Goal: Check status: Check status

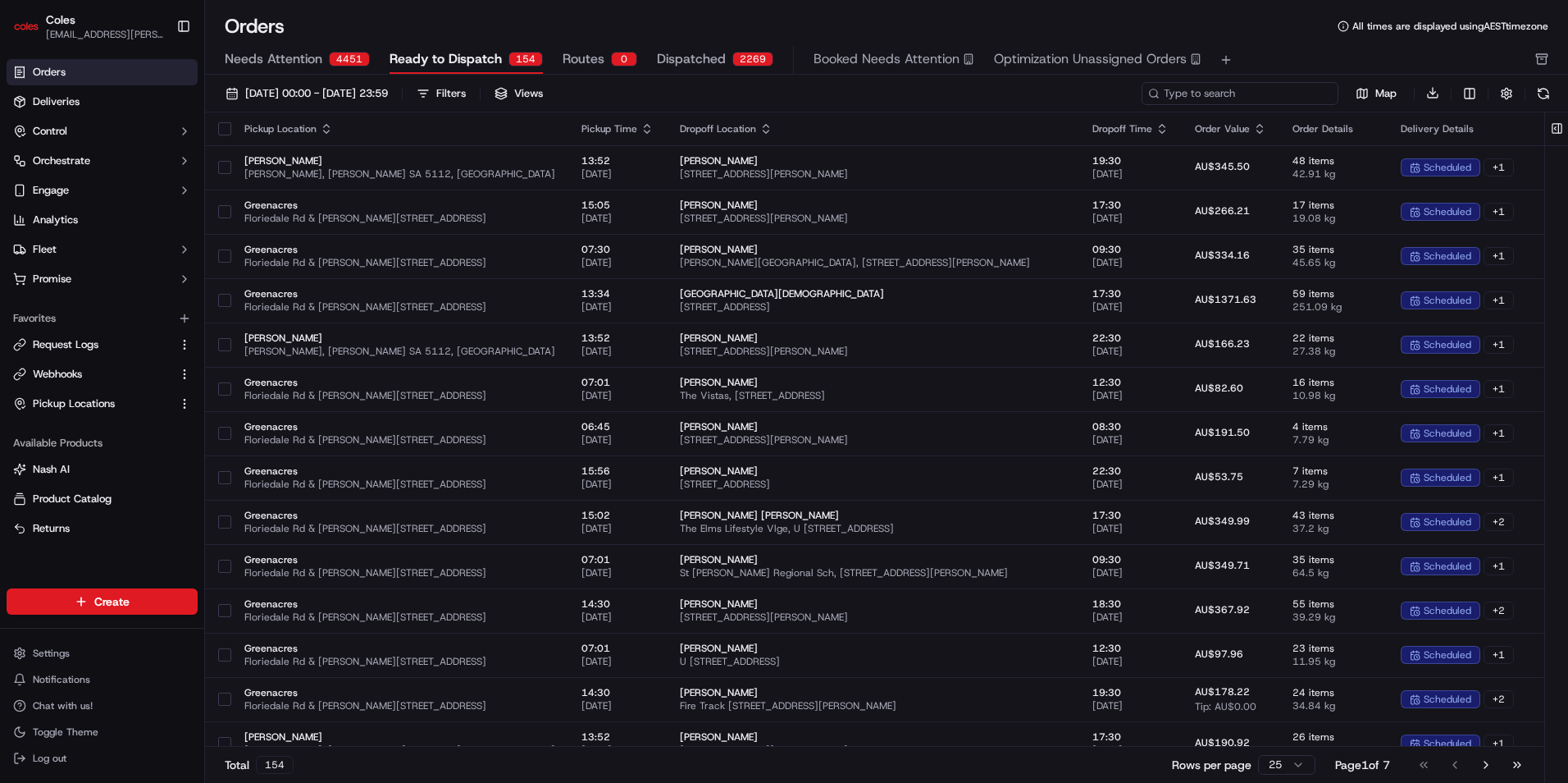
click at [1254, 91] on input at bounding box center [1239, 94] width 197 height 23
paste input "ord_FQRd3sJSuFXVUxNk3vMC8F"
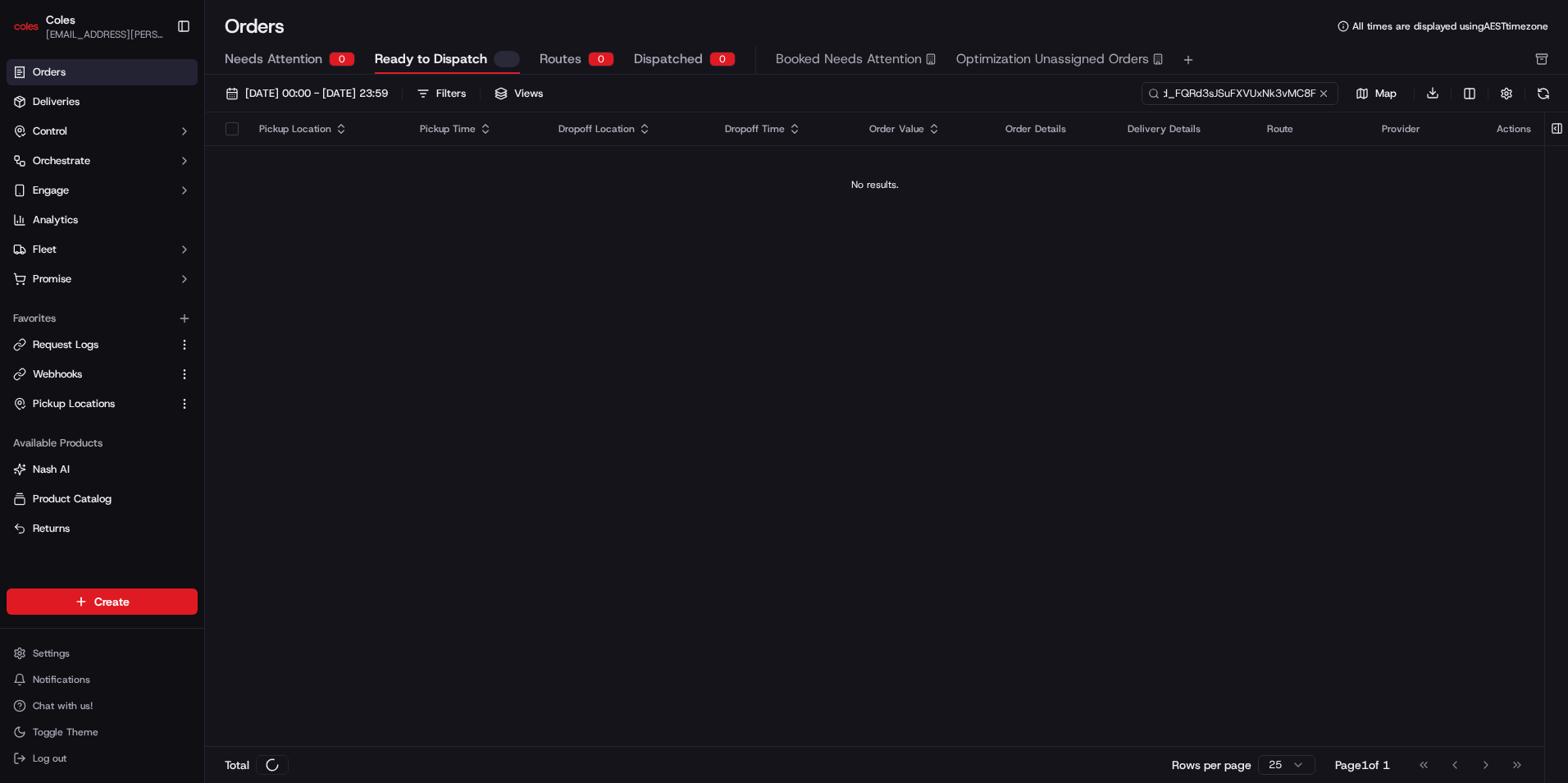
type input "ord_FQRd3sJSuFXVUxNk3vMC8F"
click at [273, 61] on span "Needs Attention" at bounding box center [273, 59] width 98 height 19
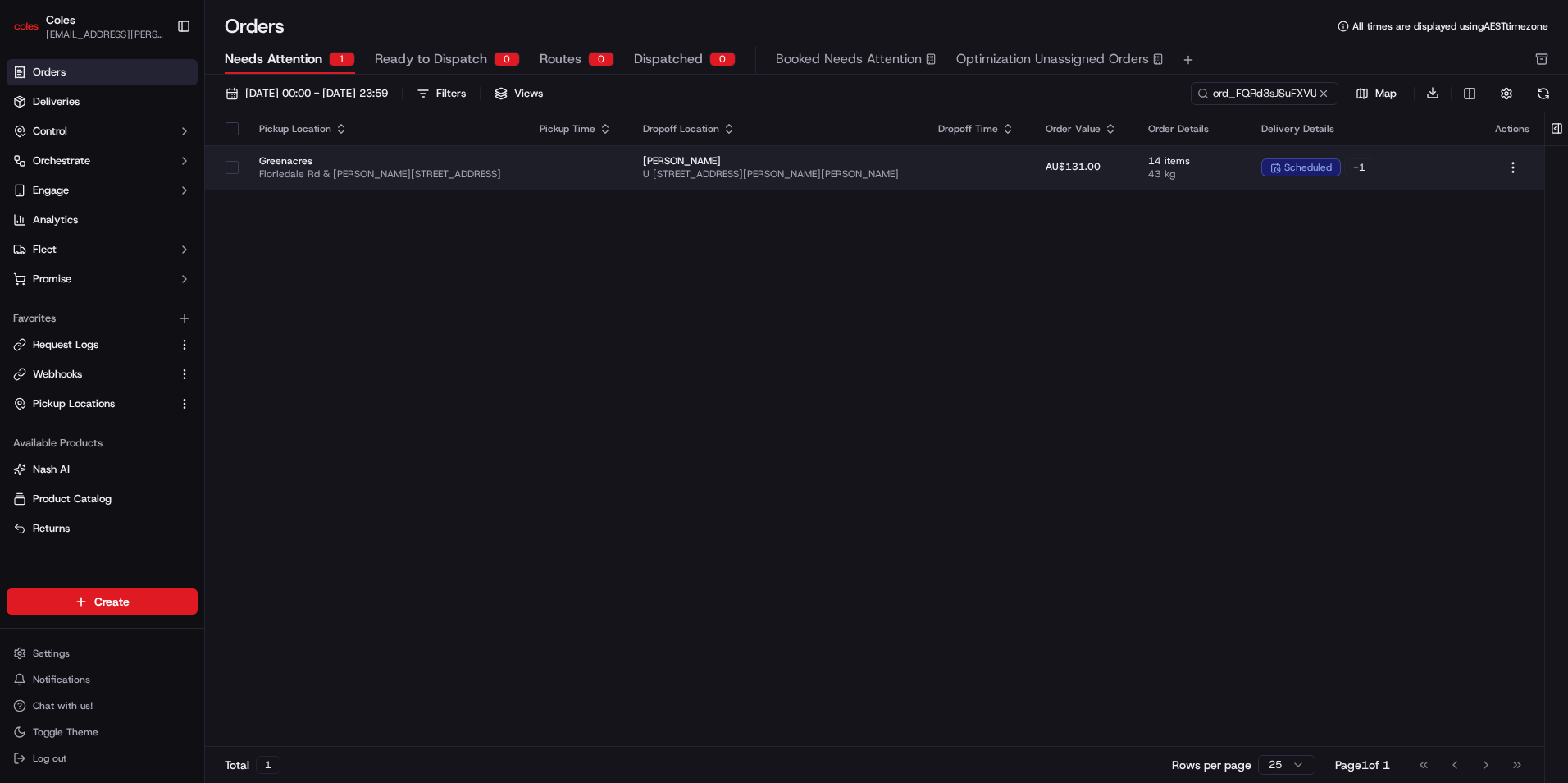
click at [557, 169] on td at bounding box center [578, 168] width 104 height 45
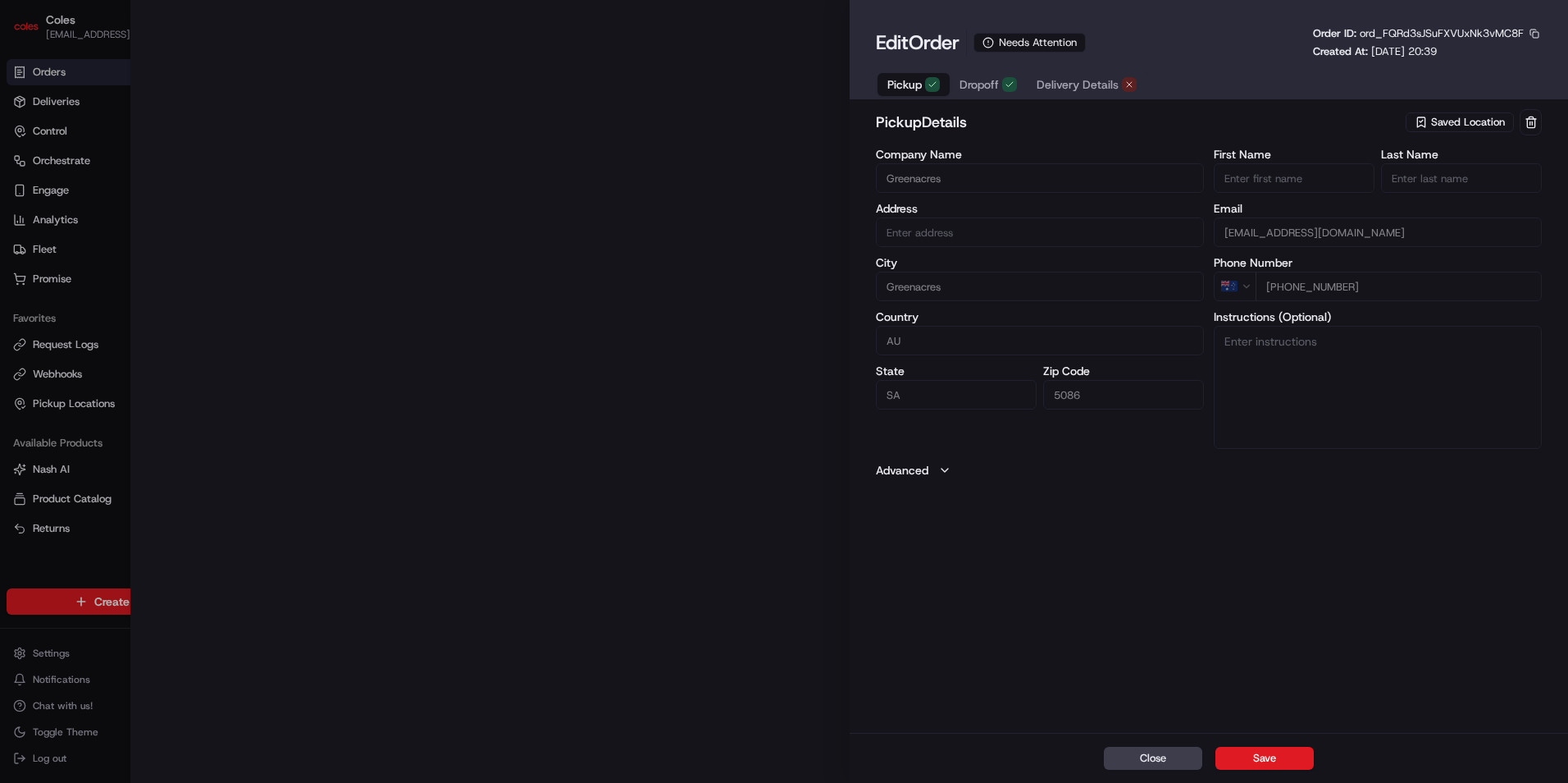
type input "Cnr [PERSON_NAME] amd Floridale Rd Greenacres SA 5086 AU"
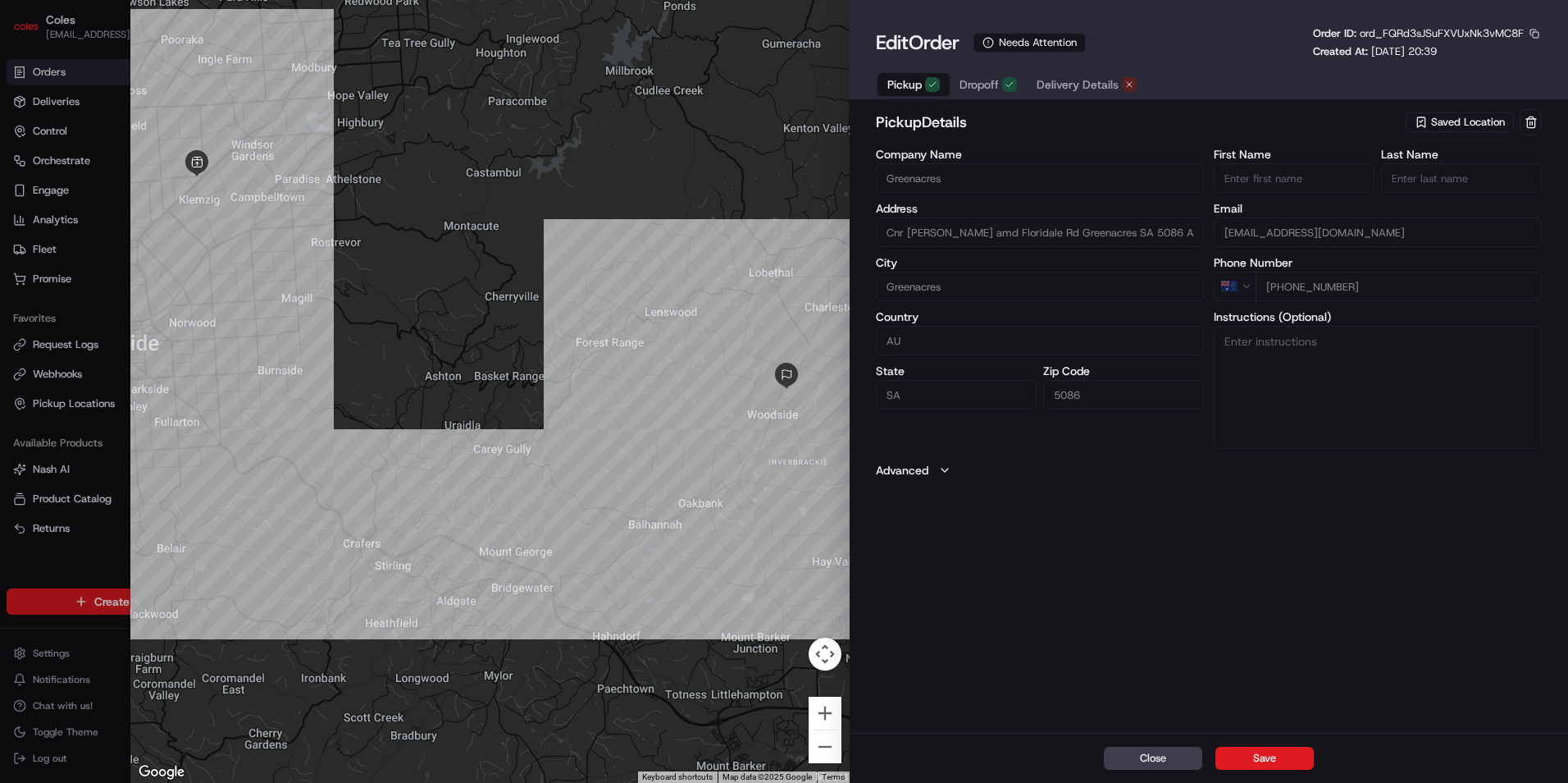
click at [1094, 67] on div "Edit Order Needs Attention Order ID: ord_FQRd3sJSuFXVUxNk3vMC8F Created At: [DA…" at bounding box center [1208, 62] width 666 height 73
click at [1082, 76] on button "Delivery Details" at bounding box center [1086, 84] width 119 height 23
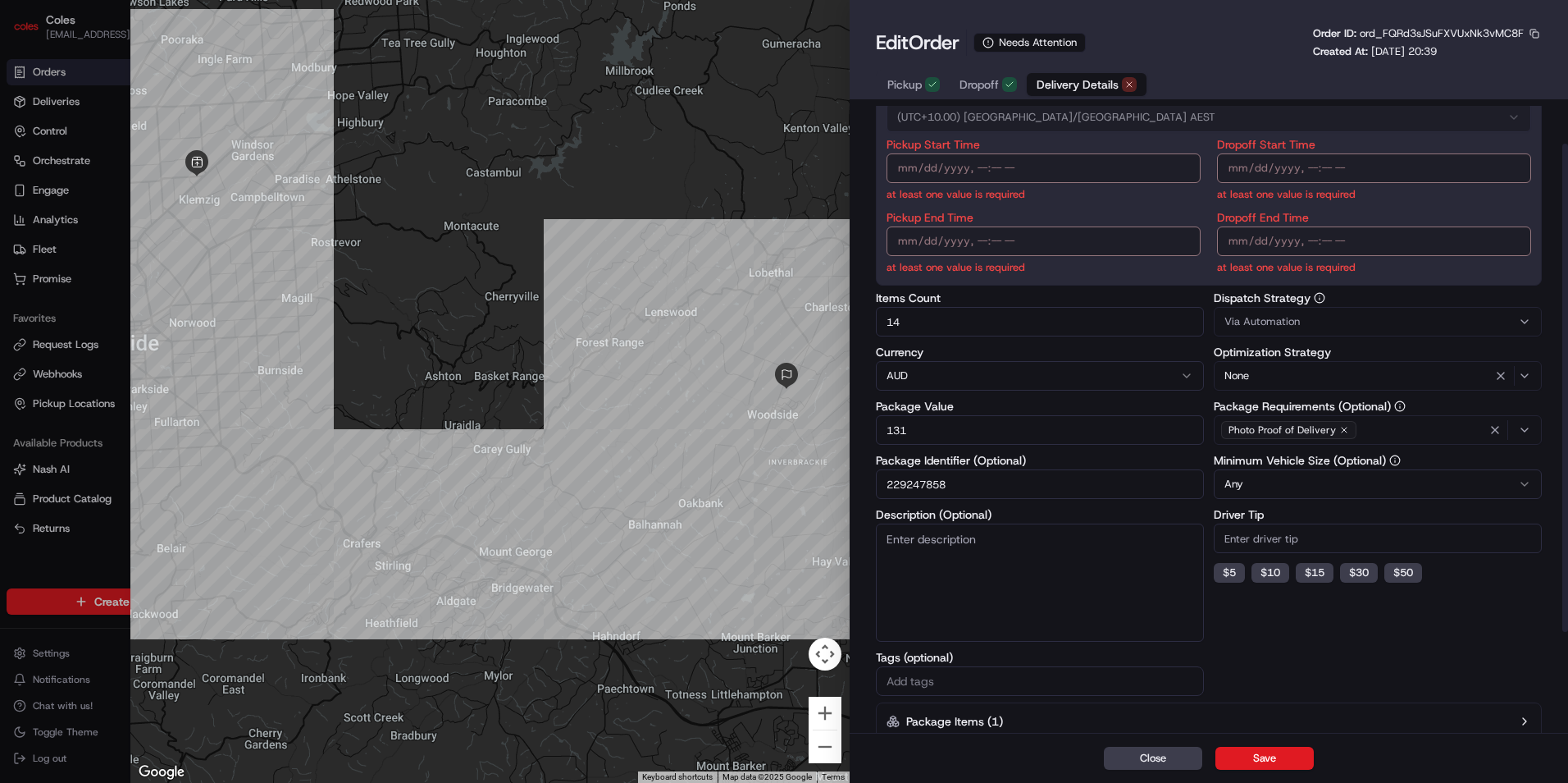
scroll to position [178, 0]
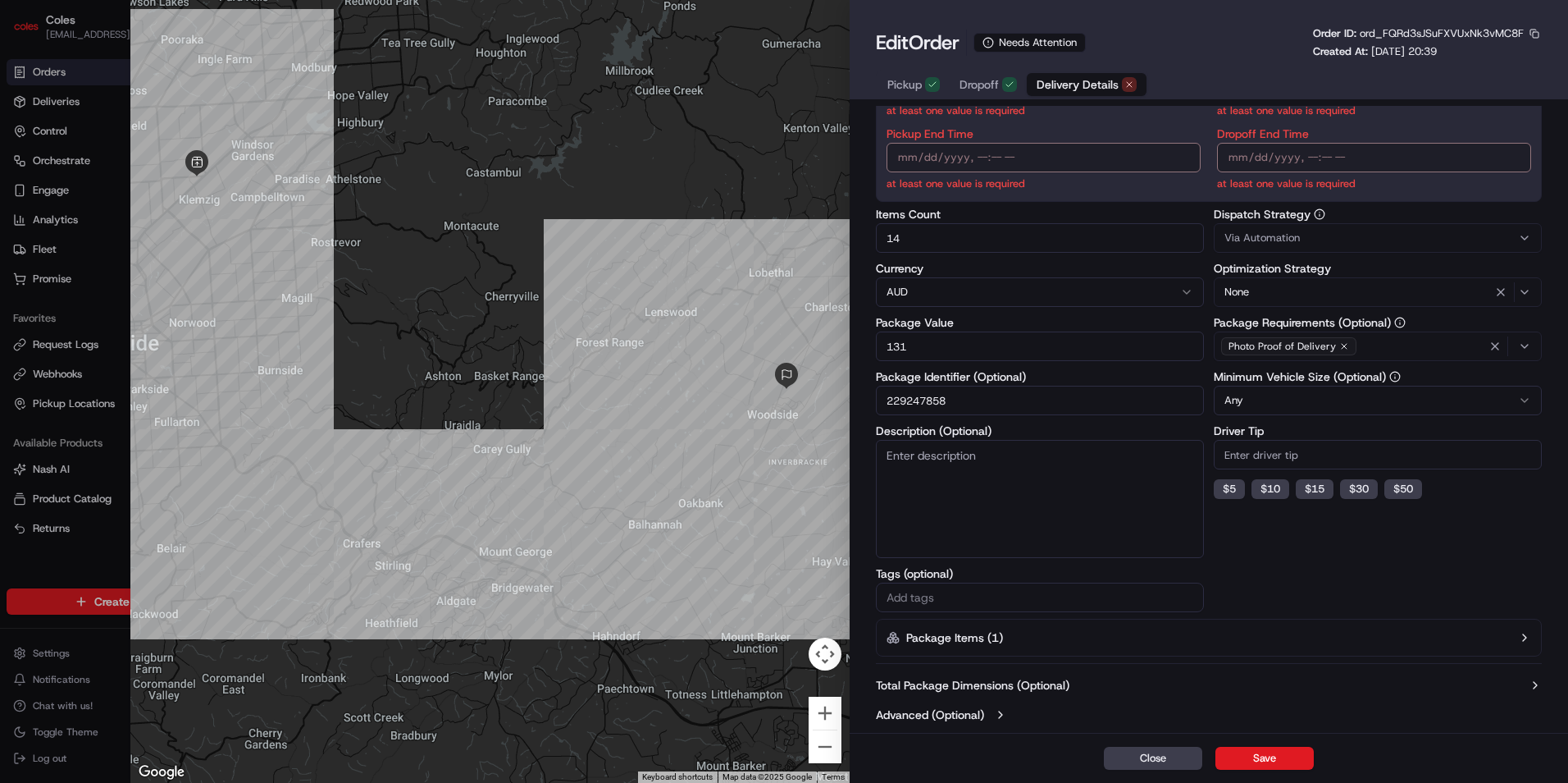
click at [1069, 645] on button "Package Items ( 1 )" at bounding box center [1208, 636] width 666 height 38
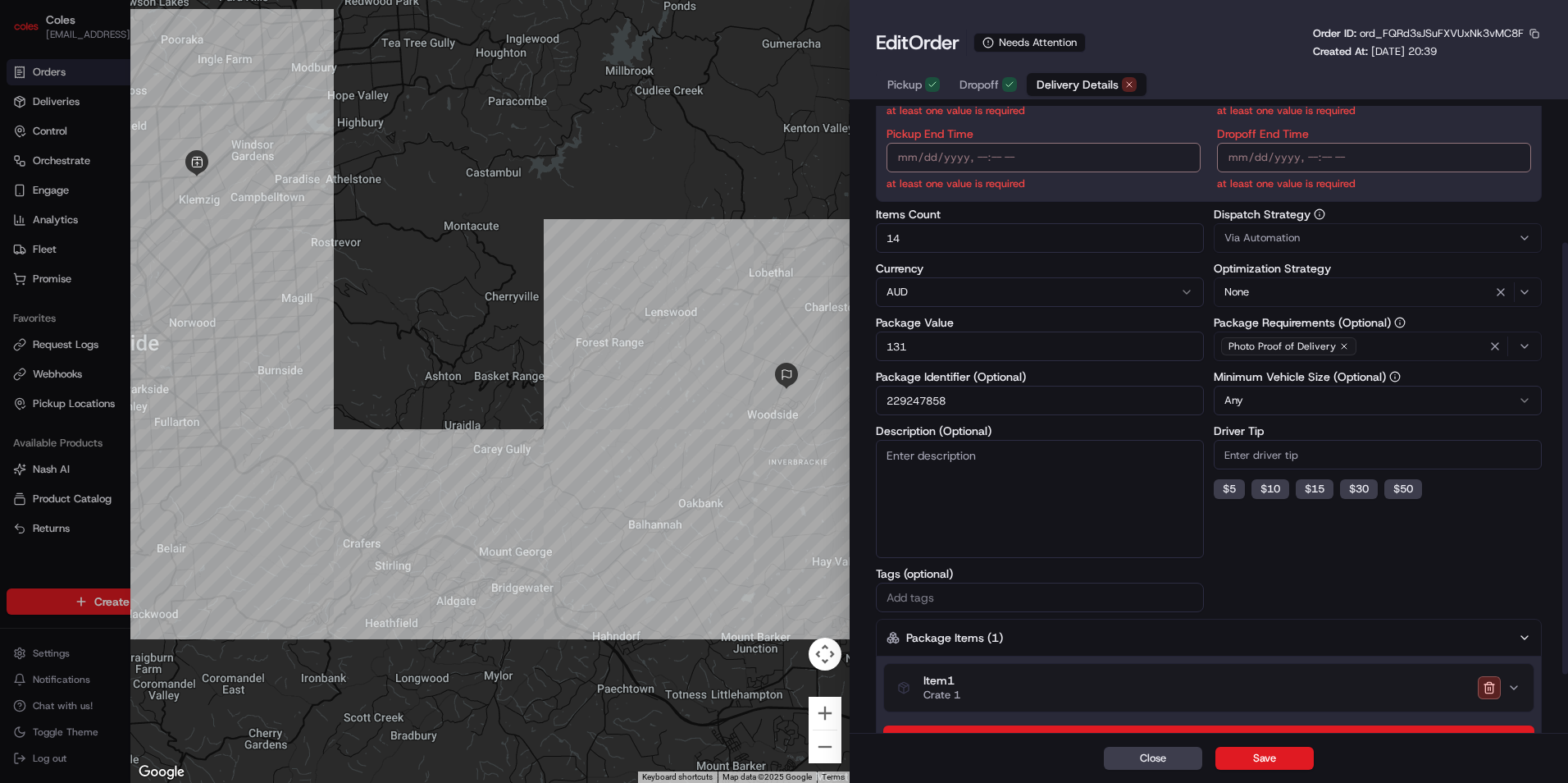
scroll to position [284, 0]
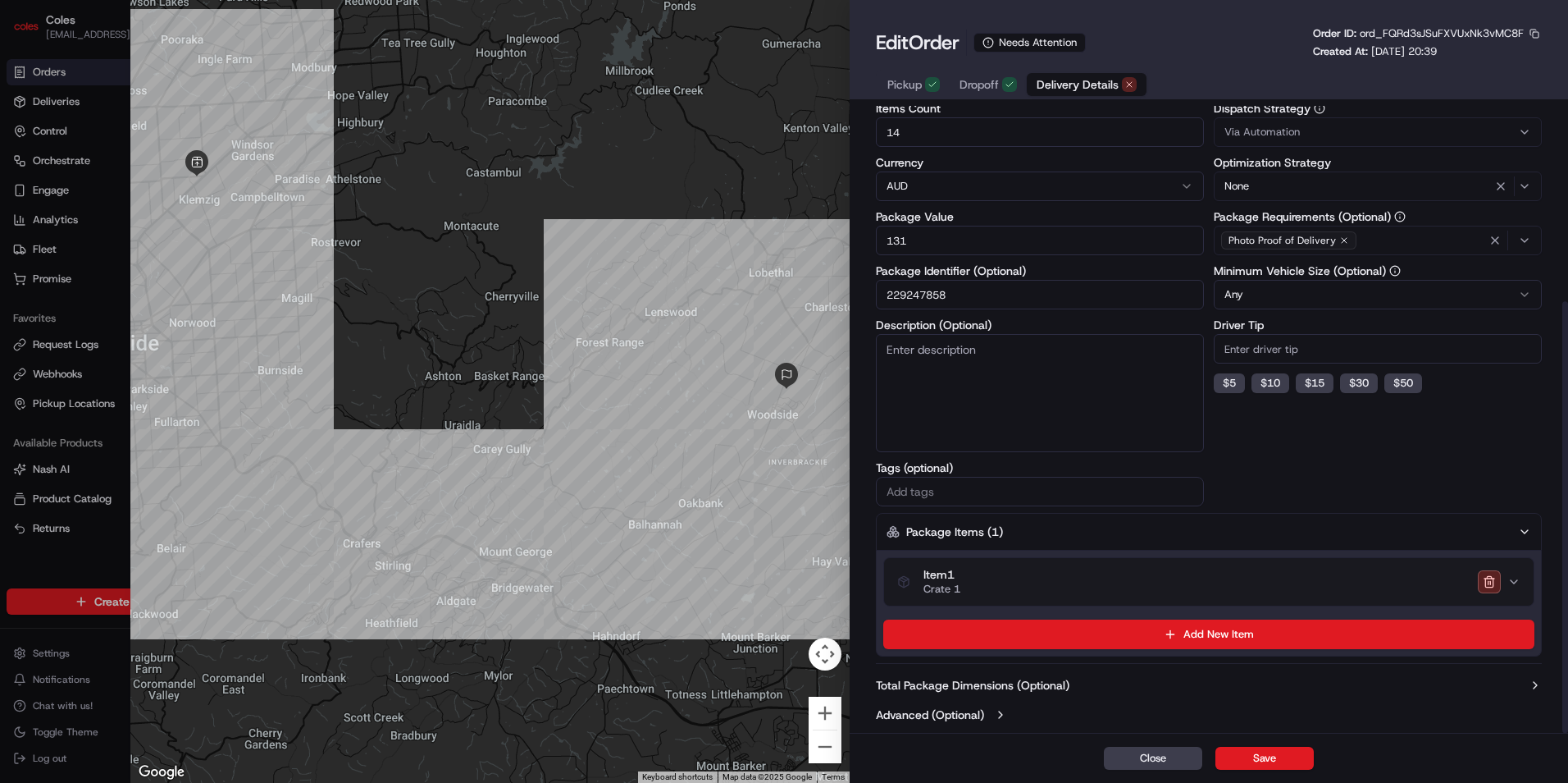
click at [1023, 691] on label "Total Package Dimensions (Optional)" at bounding box center [973, 685] width 194 height 16
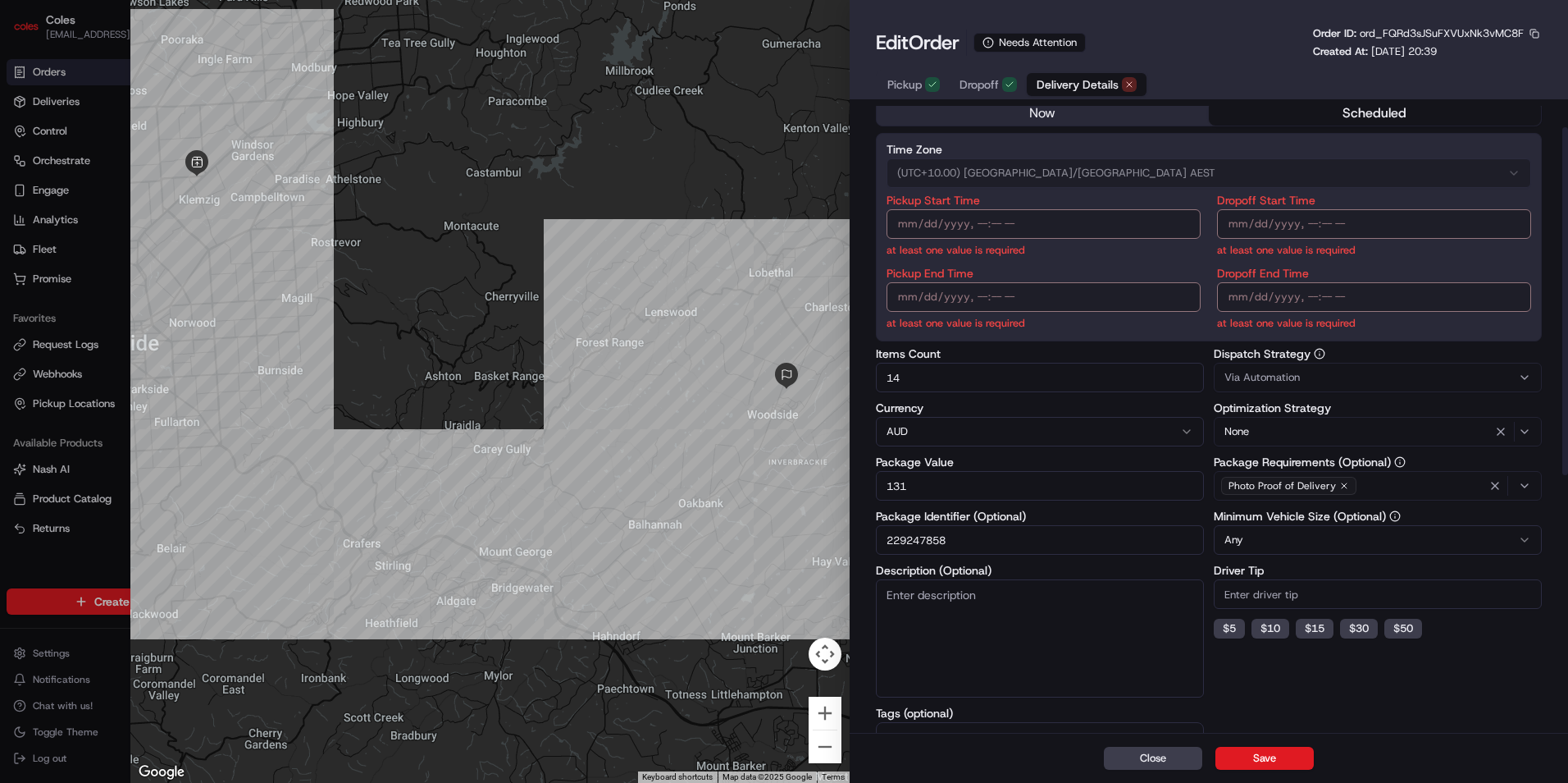
scroll to position [0, 0]
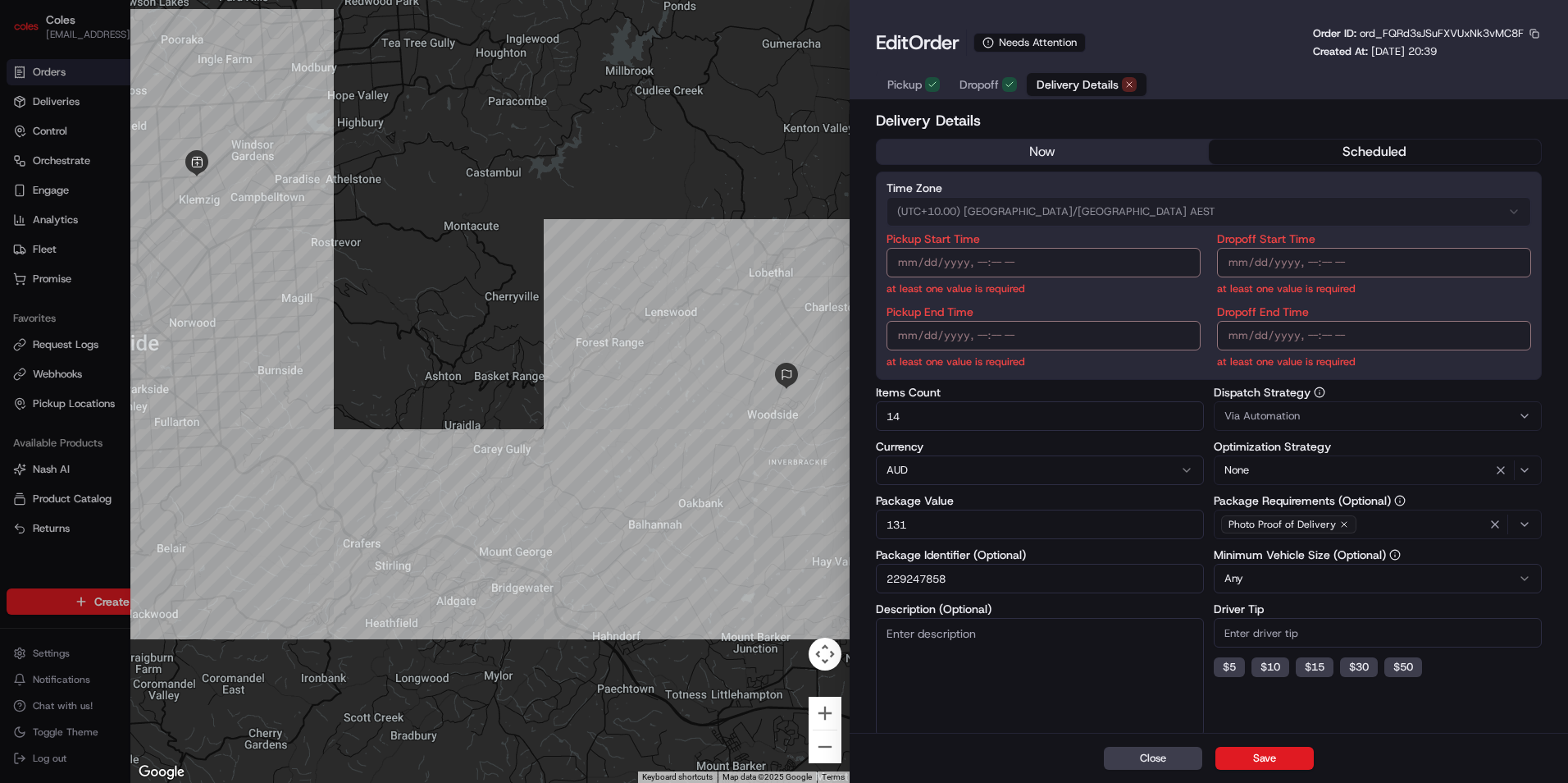
click at [1102, 82] on span "Delivery Details" at bounding box center [1077, 84] width 82 height 16
click at [1533, 34] on button "button" at bounding box center [1533, 33] width 15 height 15
click at [1441, 82] on button "Copy URL" at bounding box center [1488, 82] width 149 height 19
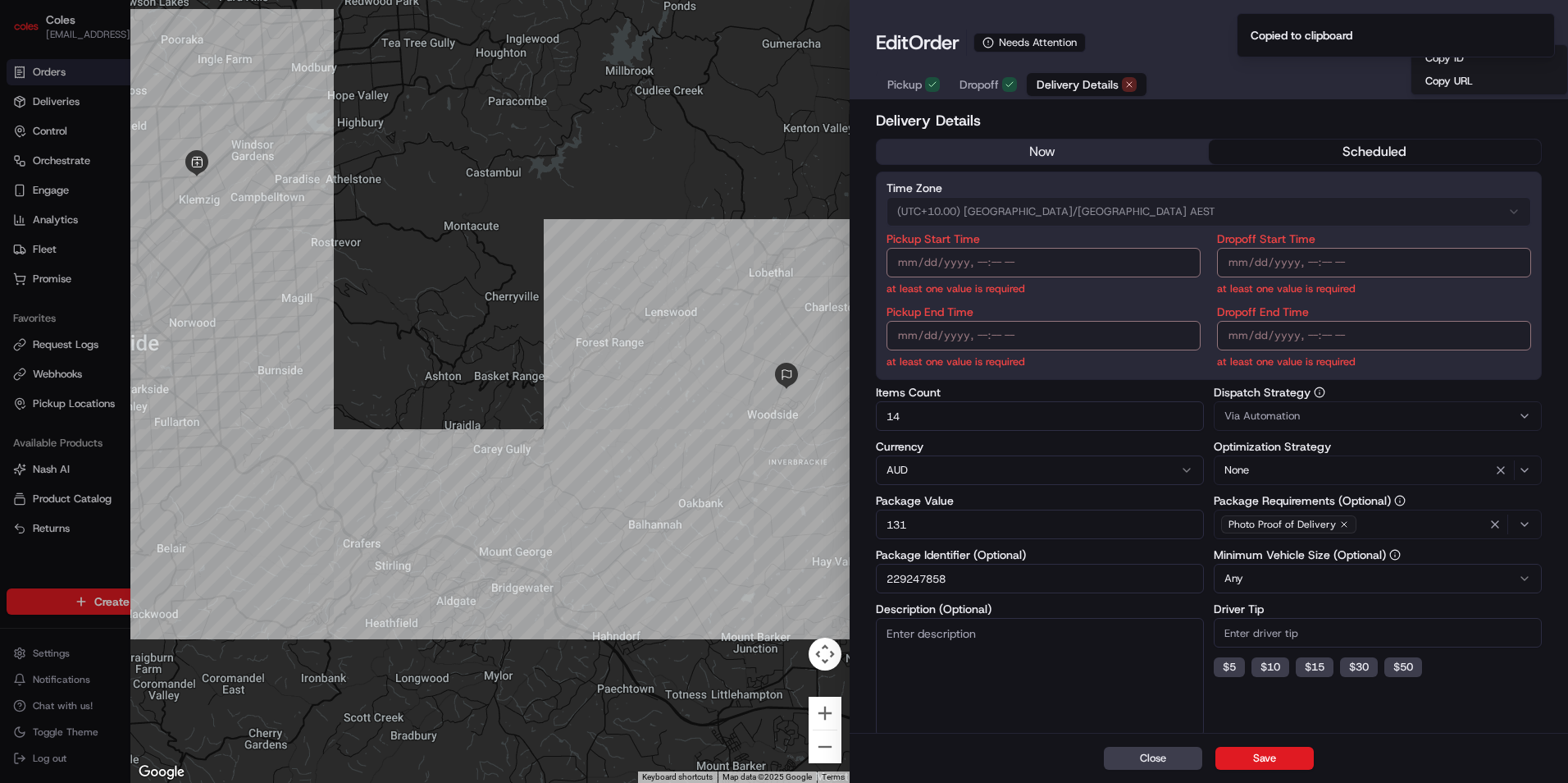
click at [1249, 80] on div "Pickup Dropoff Delivery Details" at bounding box center [1208, 83] width 666 height 30
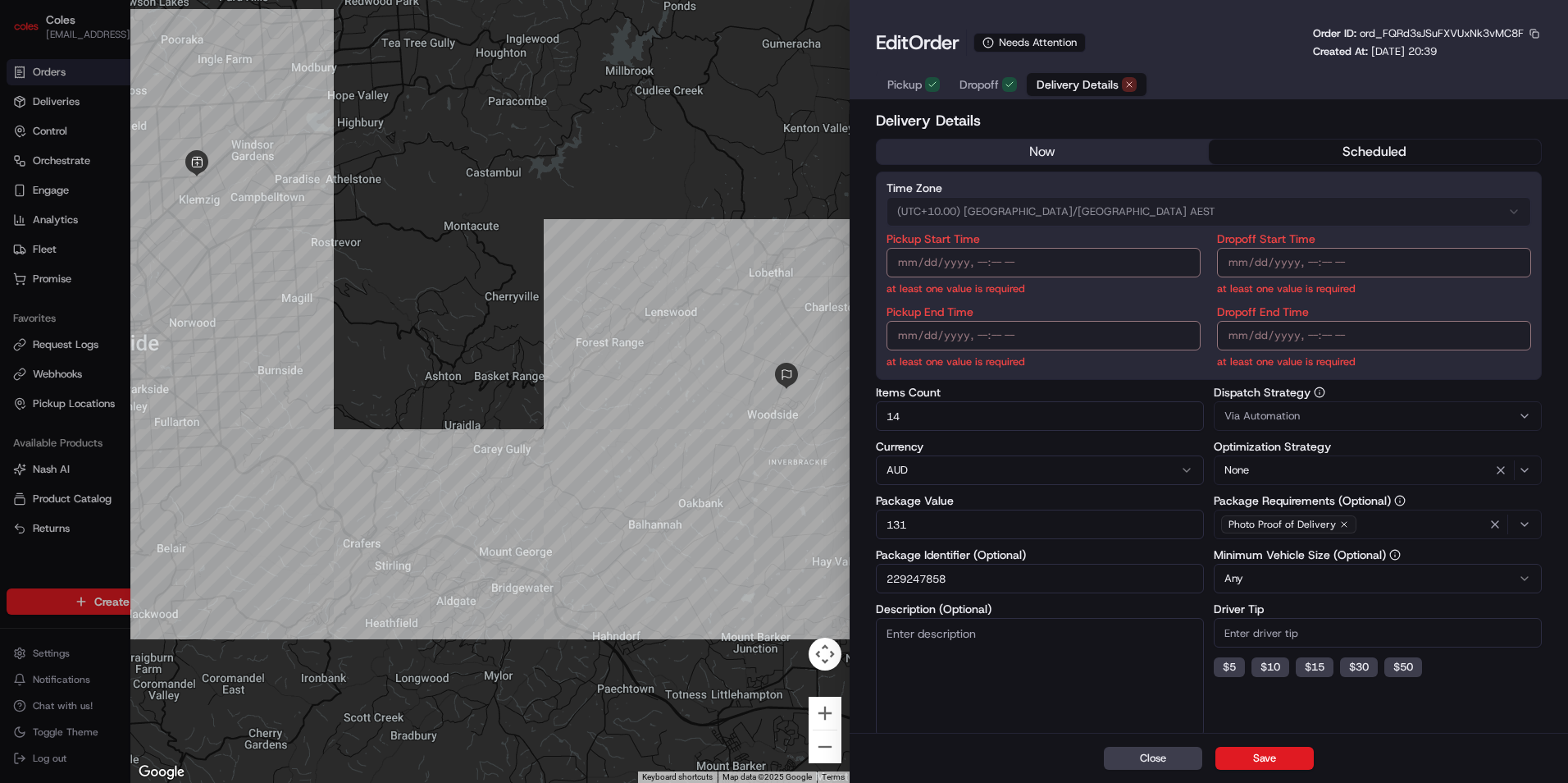
click at [1100, 152] on button "now" at bounding box center [1042, 151] width 332 height 24
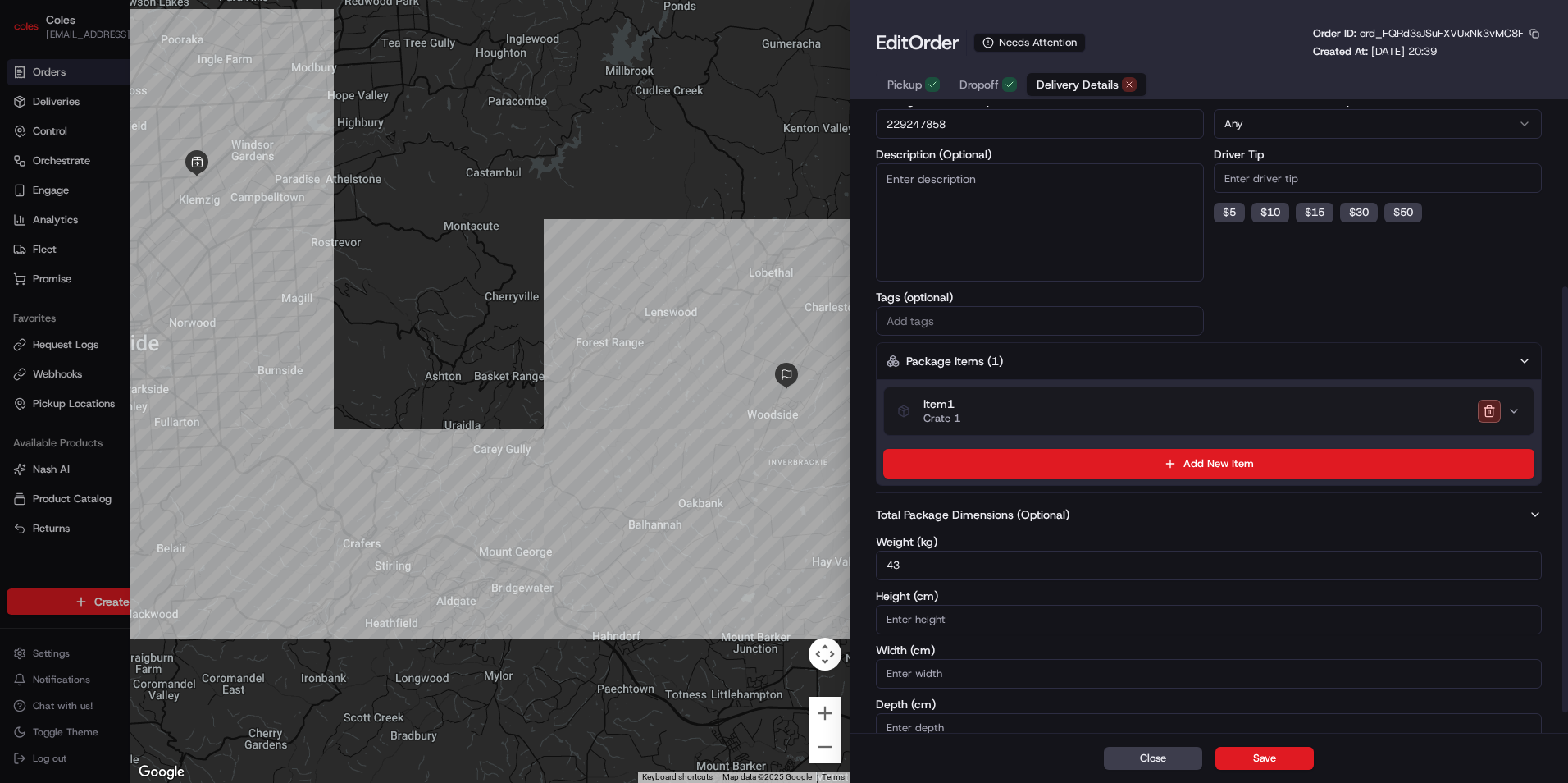
scroll to position [295, 0]
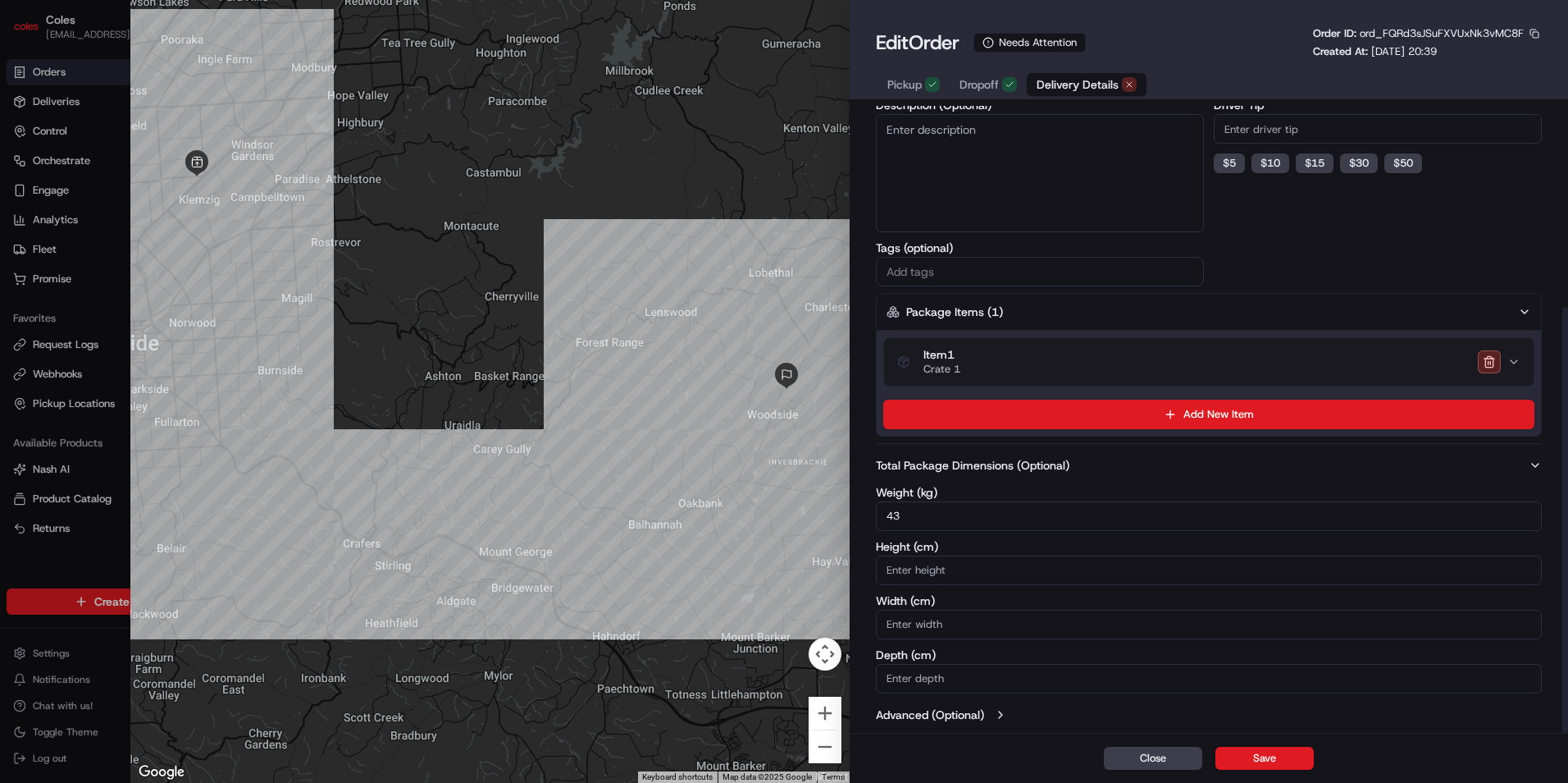
click at [79, 129] on div at bounding box center [784, 391] width 1568 height 783
type input "1"
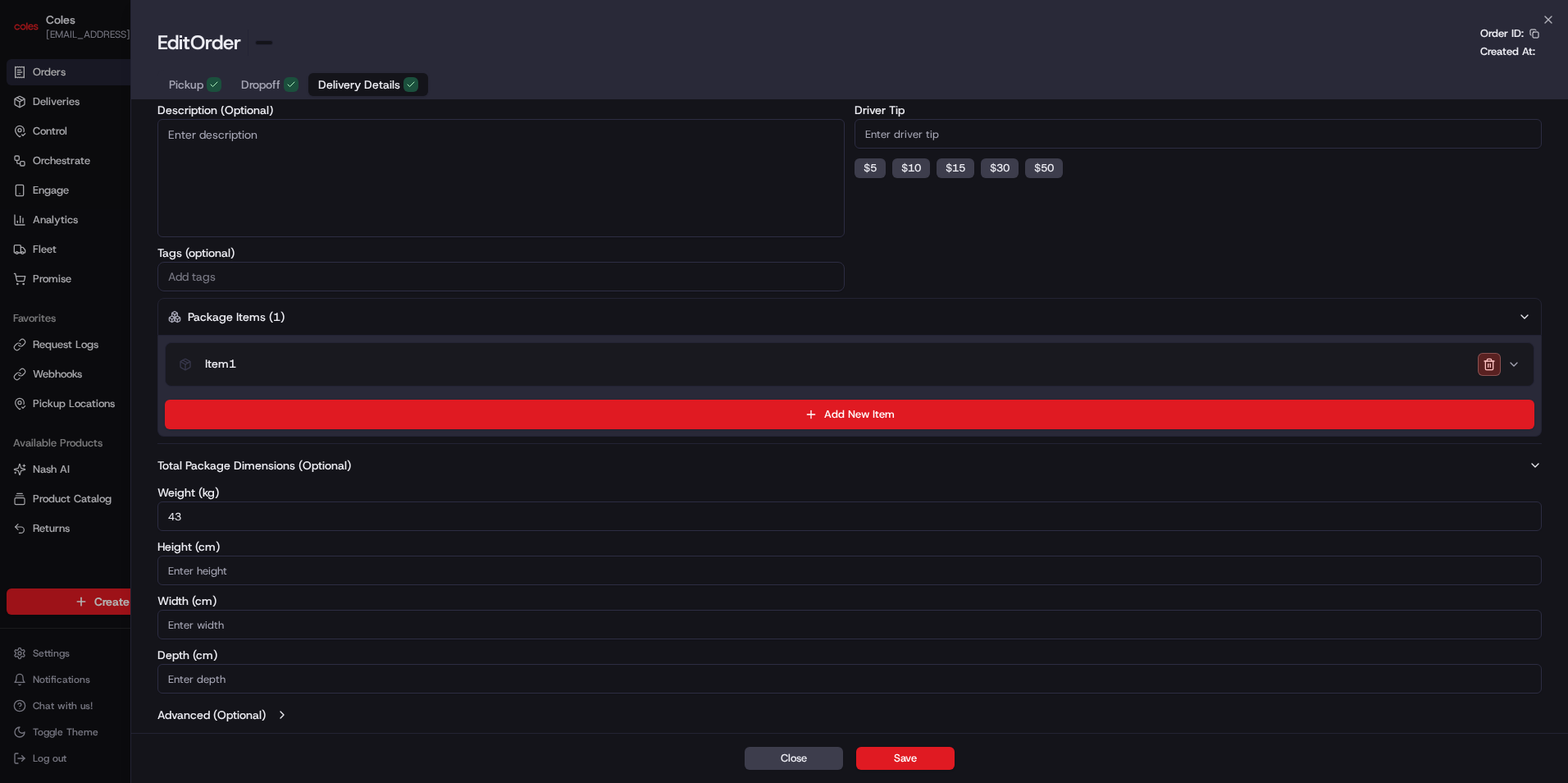
scroll to position [290, 0]
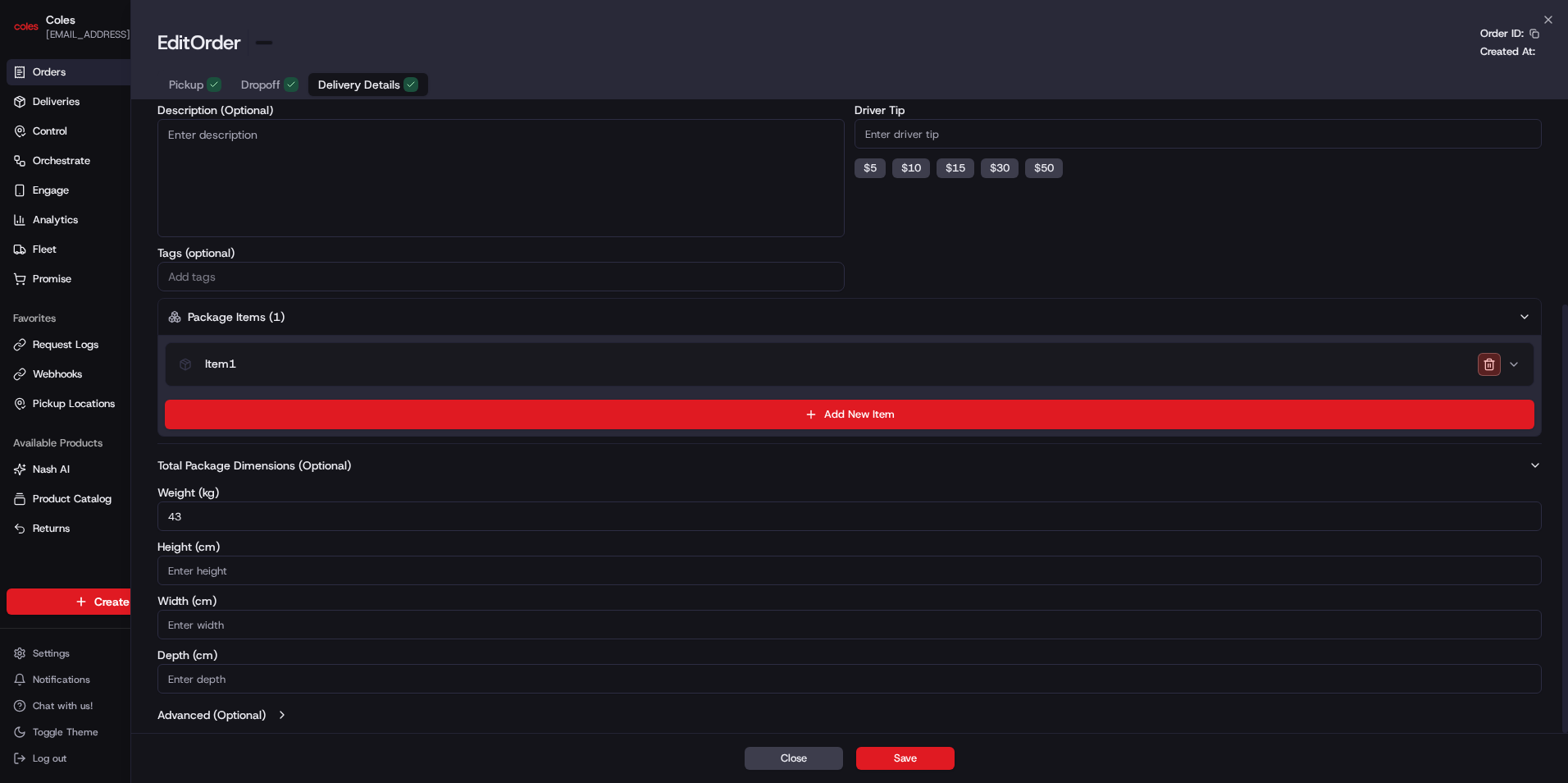
click at [60, 103] on html "Coles [EMAIL_ADDRESS][PERSON_NAME][PERSON_NAME][DOMAIN_NAME] Toggle Sidebar Ord…" at bounding box center [784, 391] width 1568 height 783
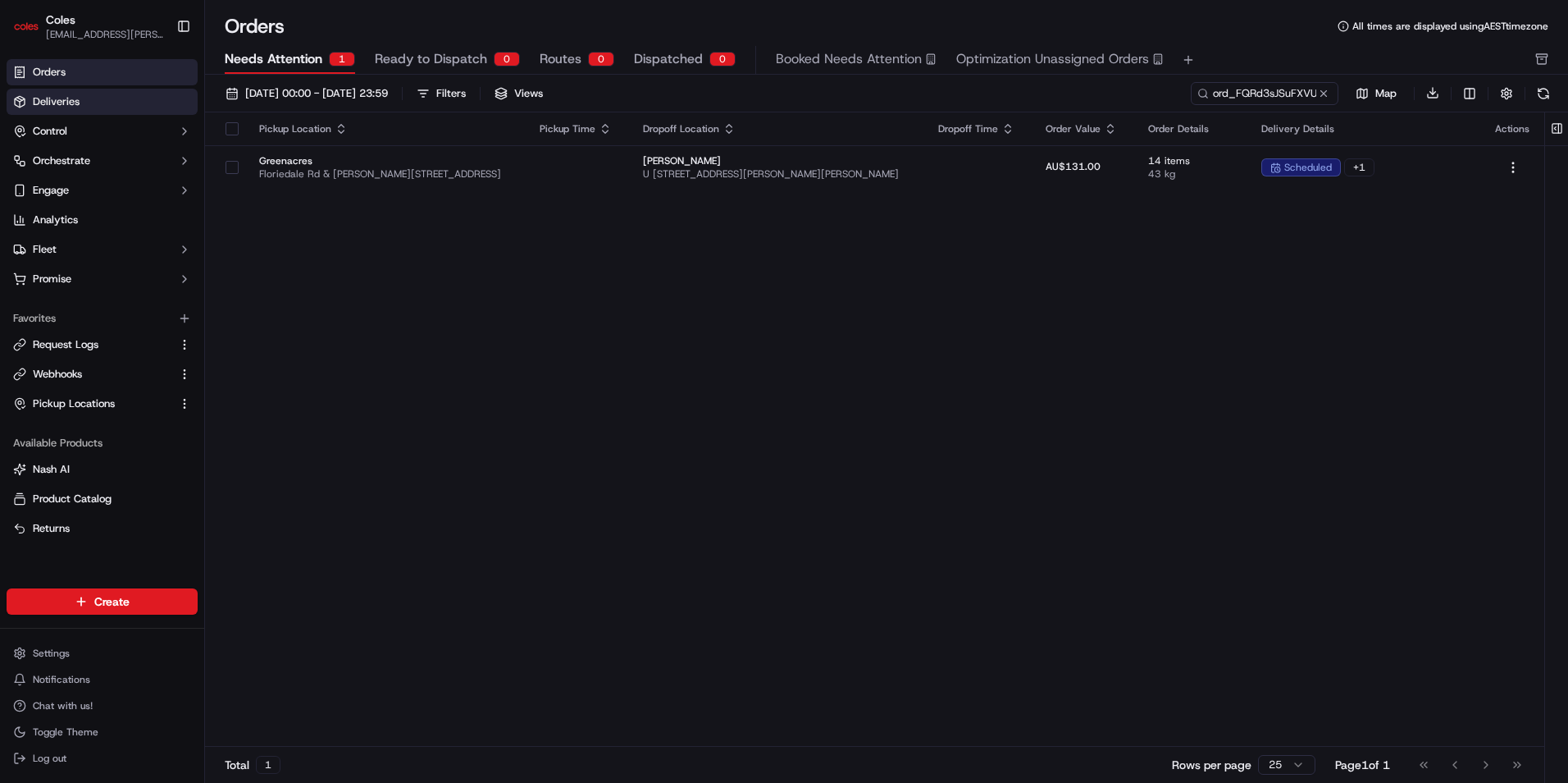
click at [60, 103] on span "Deliveries" at bounding box center [56, 101] width 47 height 15
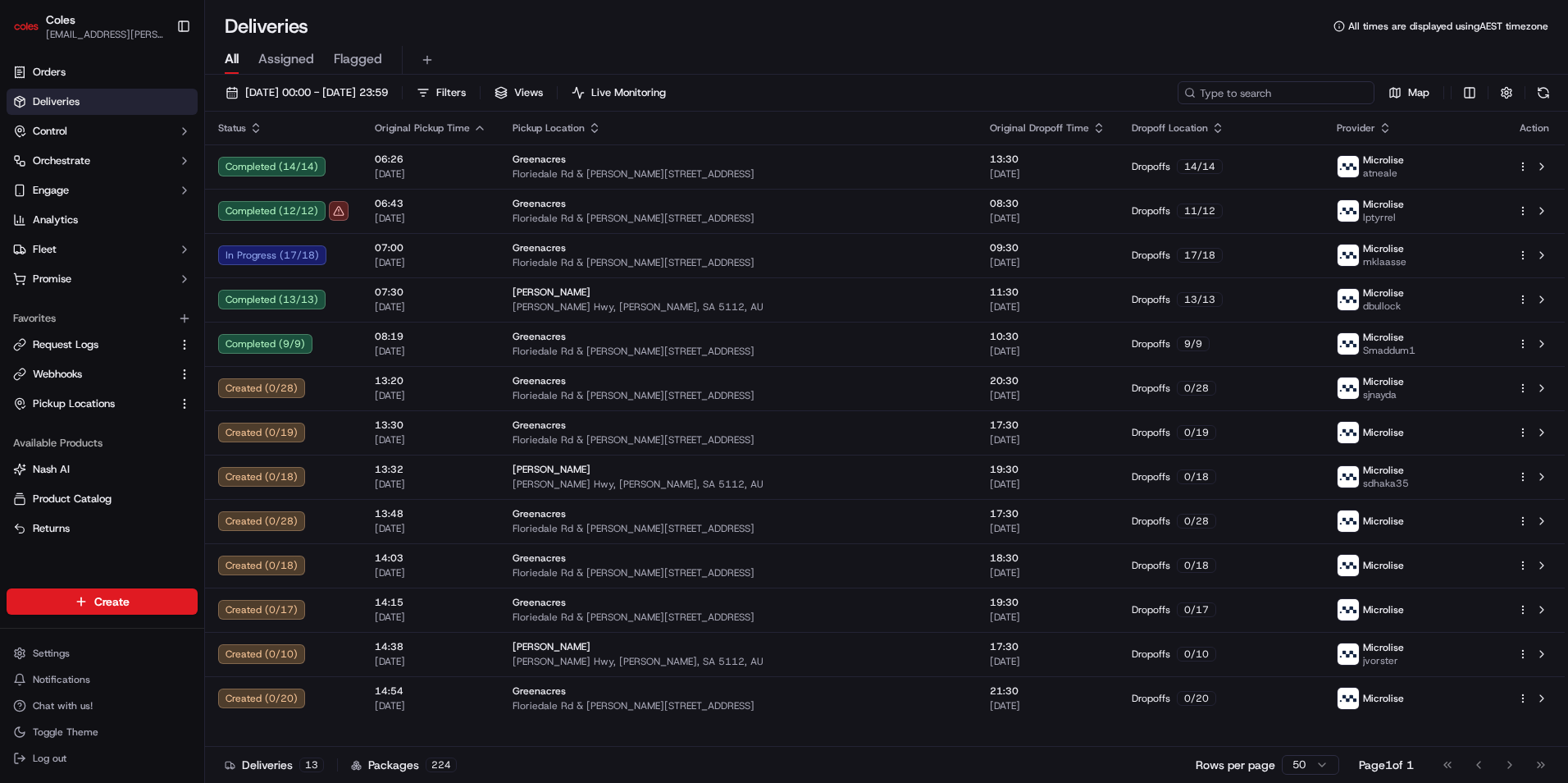
click at [1276, 93] on input at bounding box center [1275, 93] width 197 height 23
paste input "[URL][DOMAIN_NAME]"
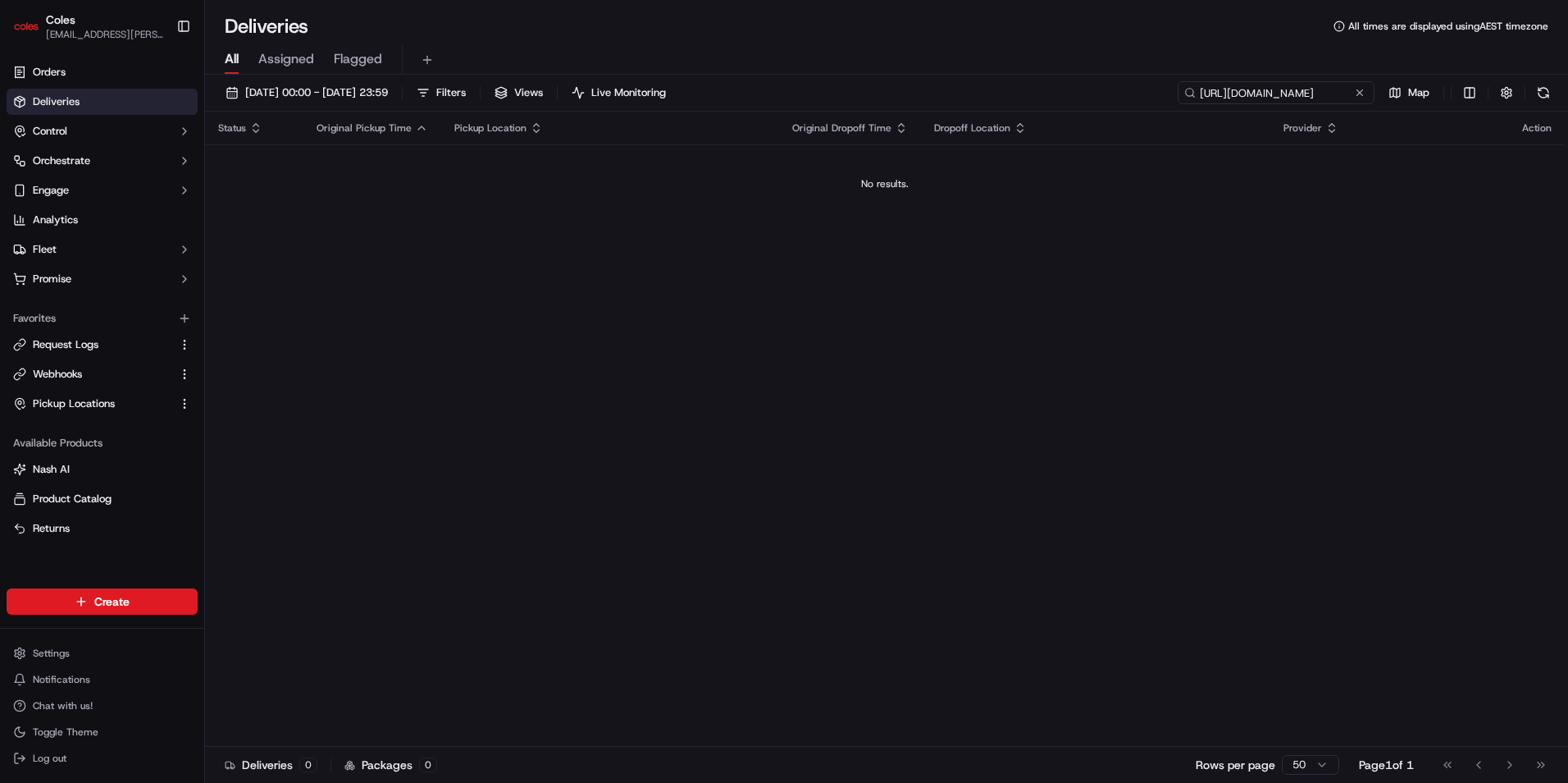
click at [1276, 96] on input "[URL][DOMAIN_NAME]" at bounding box center [1275, 93] width 197 height 23
paste input "229247858"
type input "229247858"
click at [388, 87] on span "[DATE] 00:00 - [DATE] 23:59" at bounding box center [316, 92] width 143 height 15
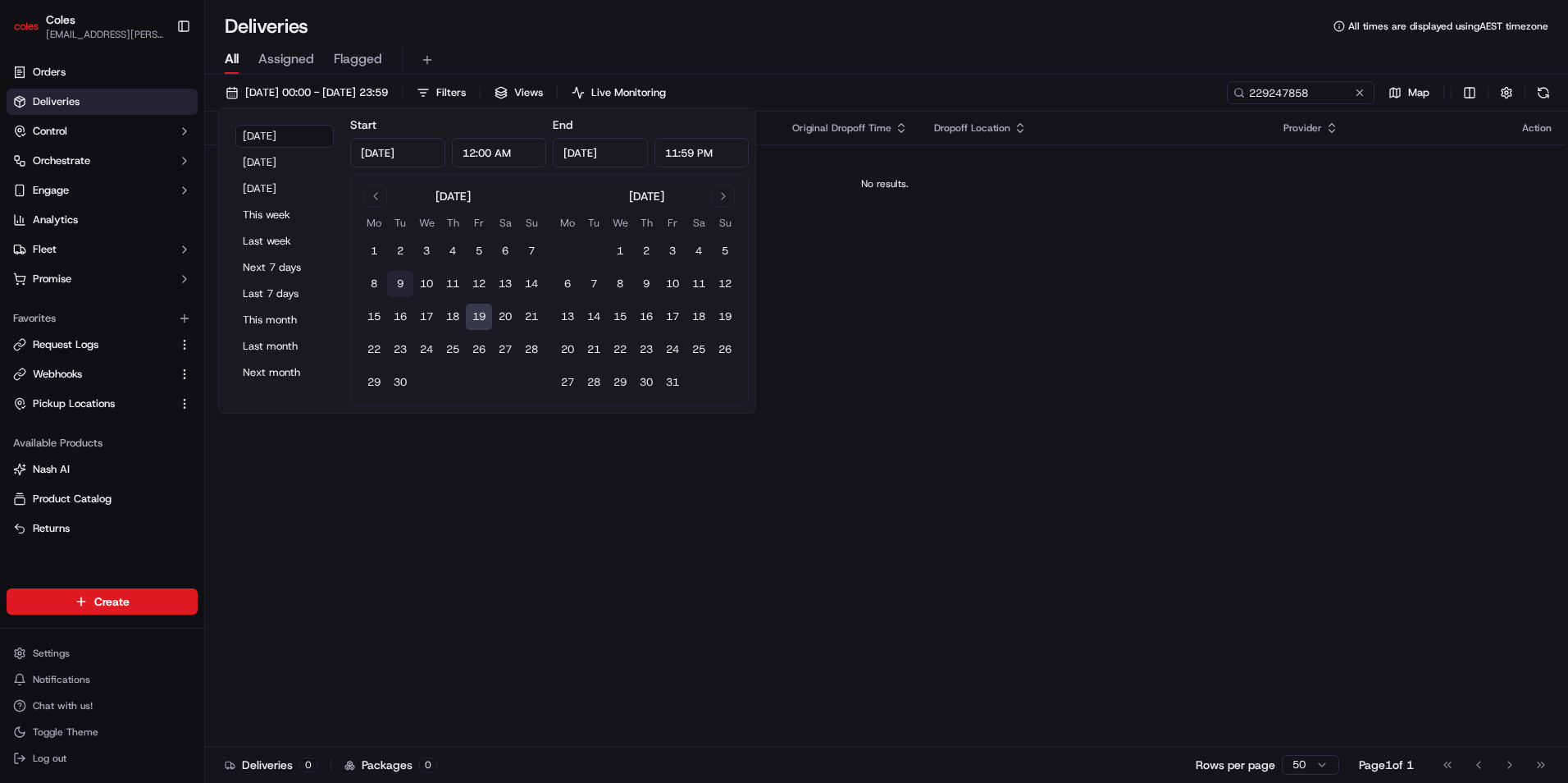
click at [397, 272] on button "9" at bounding box center [400, 283] width 26 height 26
type input "[DATE]"
click at [688, 337] on button "25" at bounding box center [698, 349] width 26 height 26
type input "[DATE]"
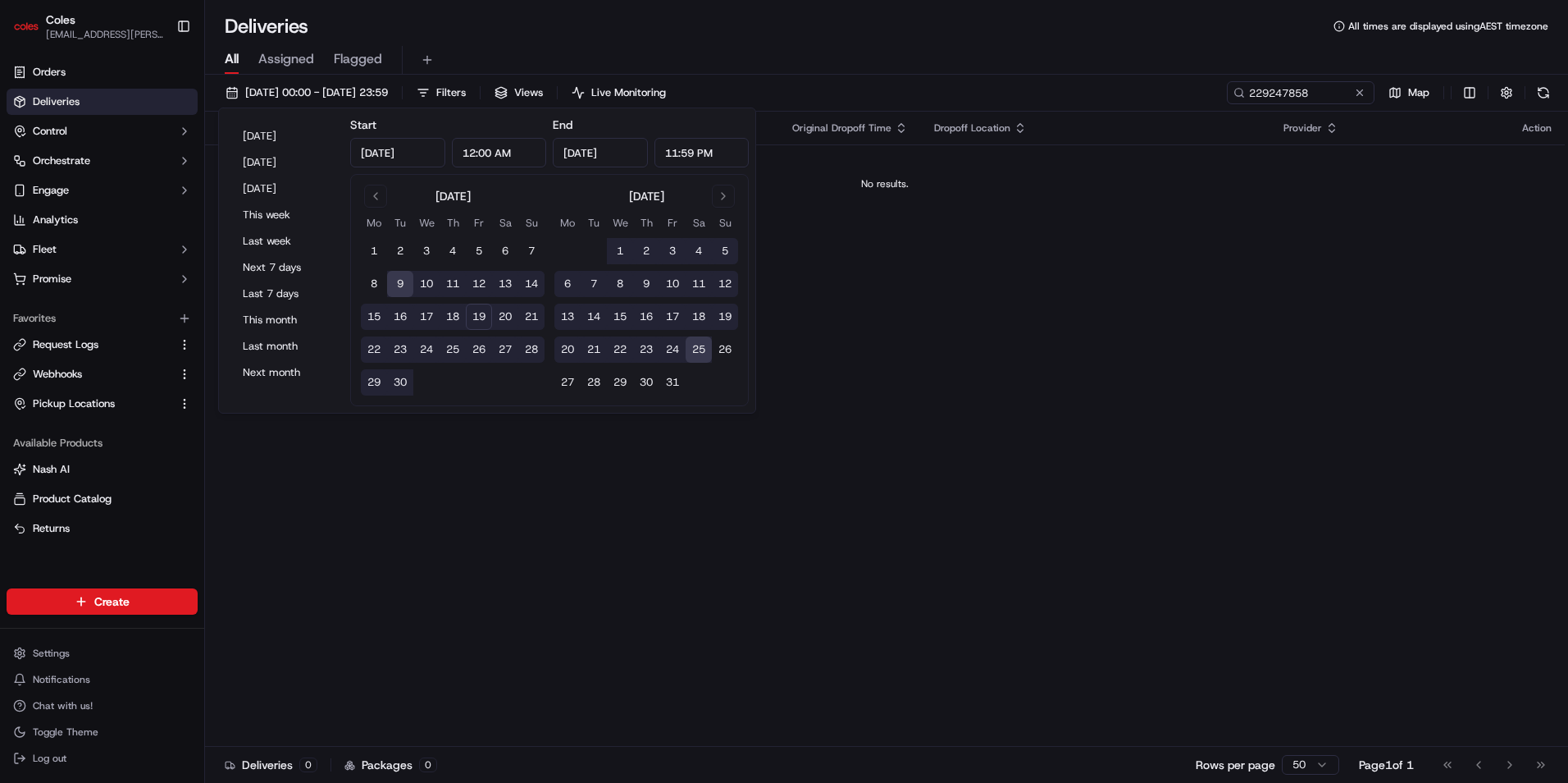
click at [998, 24] on div "Deliveries All times are displayed using AEST timezone" at bounding box center [885, 26] width 1362 height 26
